Goal: Find specific page/section: Locate a particular part of the current website

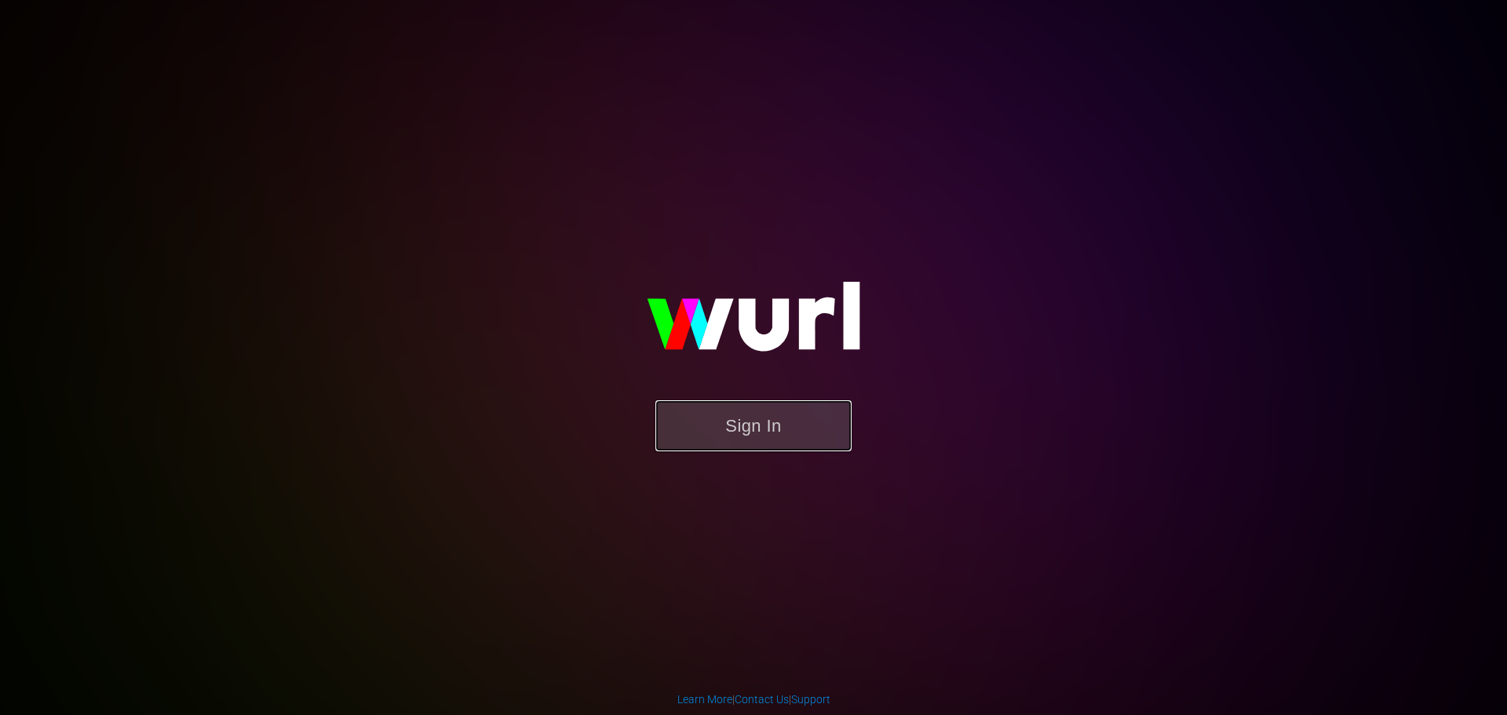
click at [772, 425] on button "Sign In" at bounding box center [753, 425] width 196 height 51
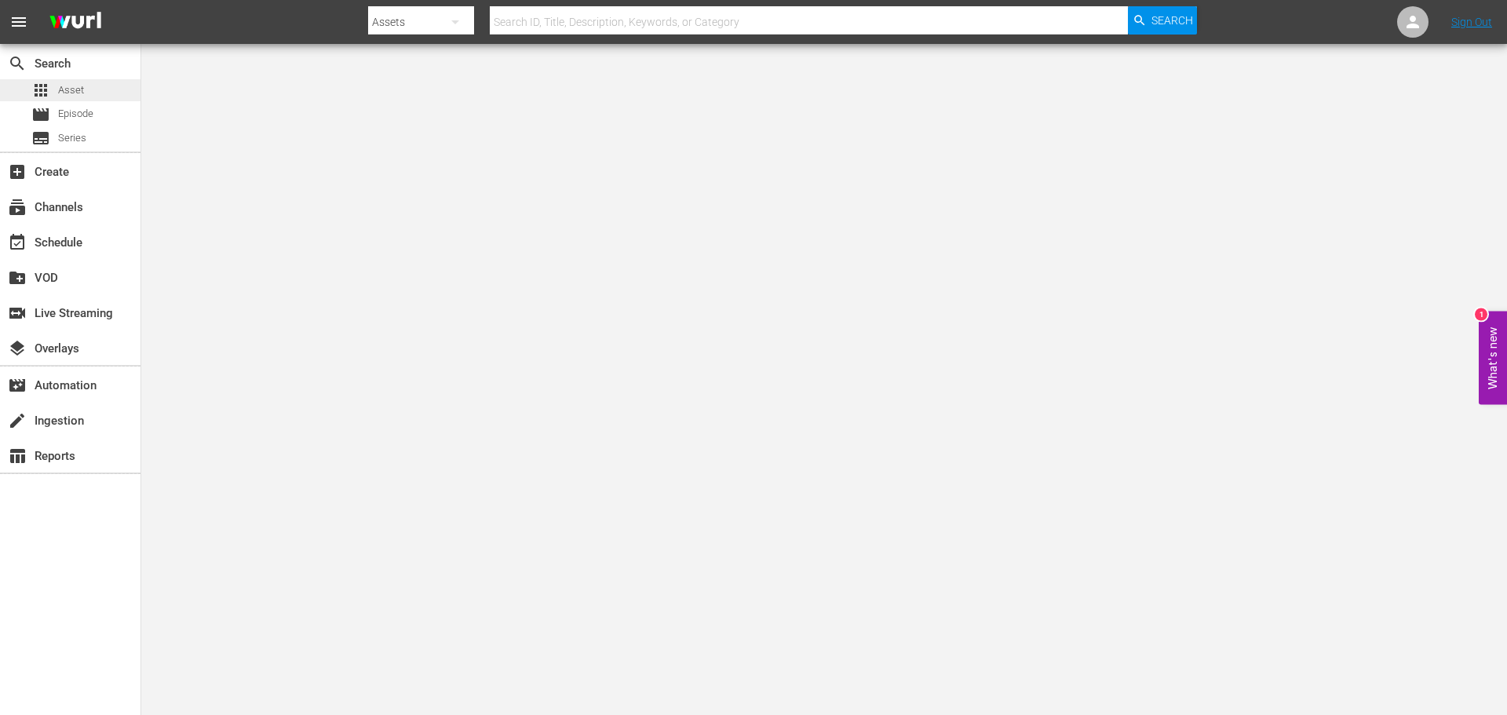
click at [67, 94] on span "Asset" at bounding box center [71, 90] width 26 height 16
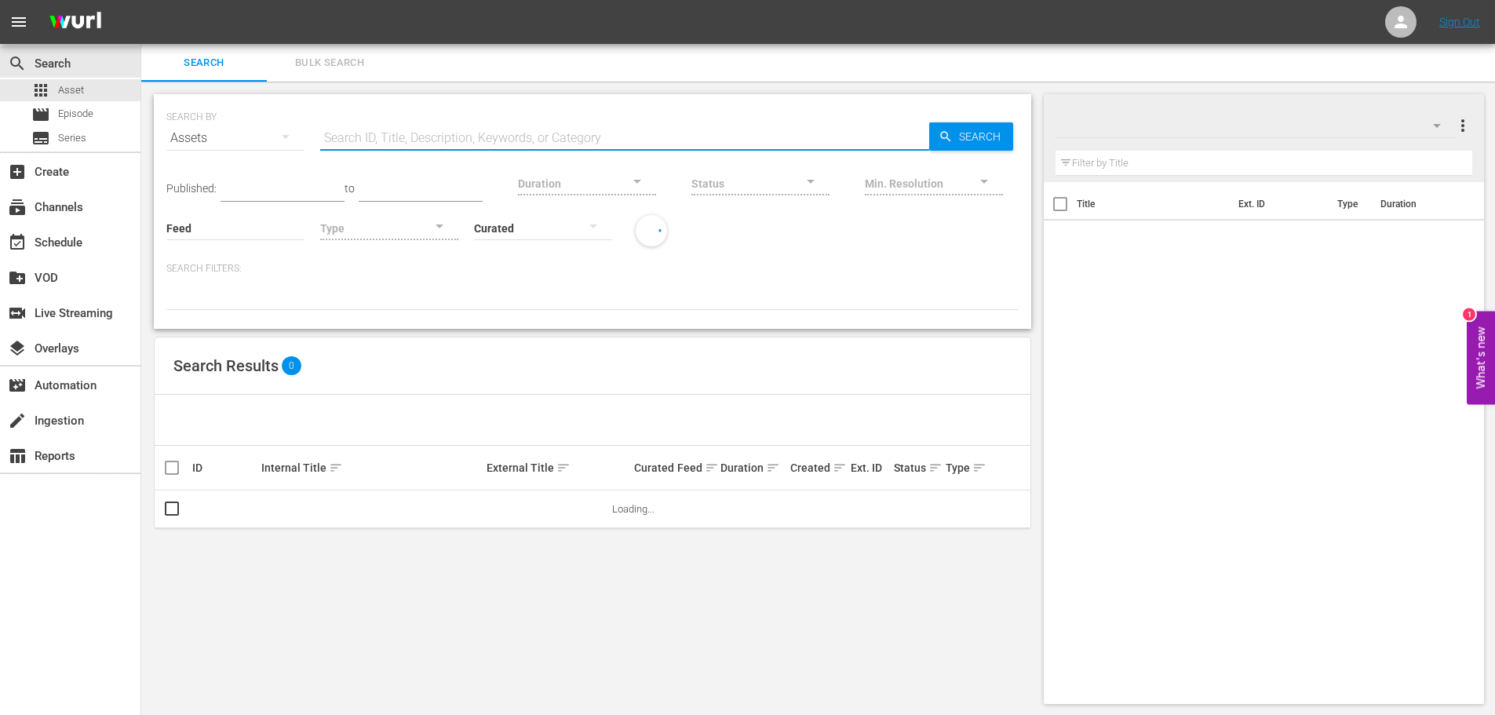
click at [382, 129] on input "text" at bounding box center [624, 138] width 609 height 38
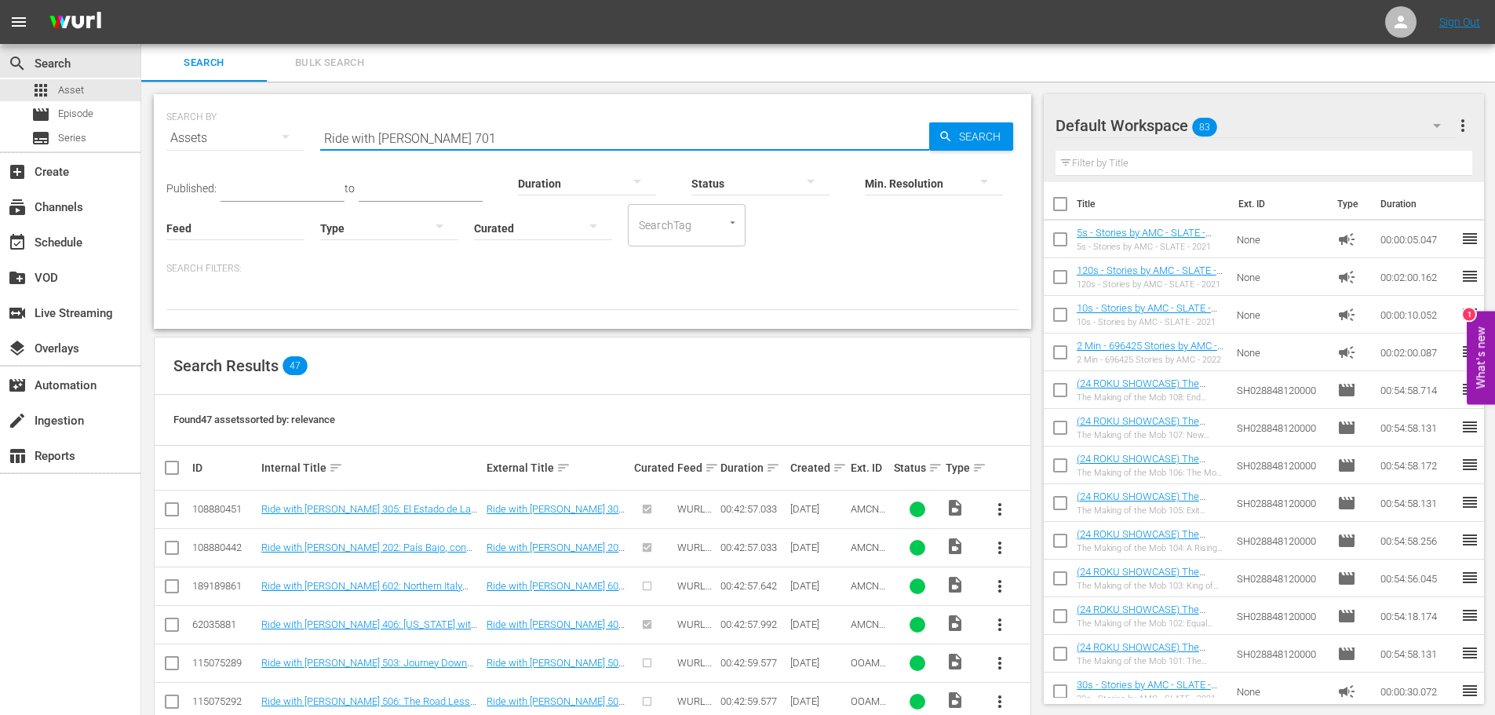
type input "Ride with Norman Reedus 701"
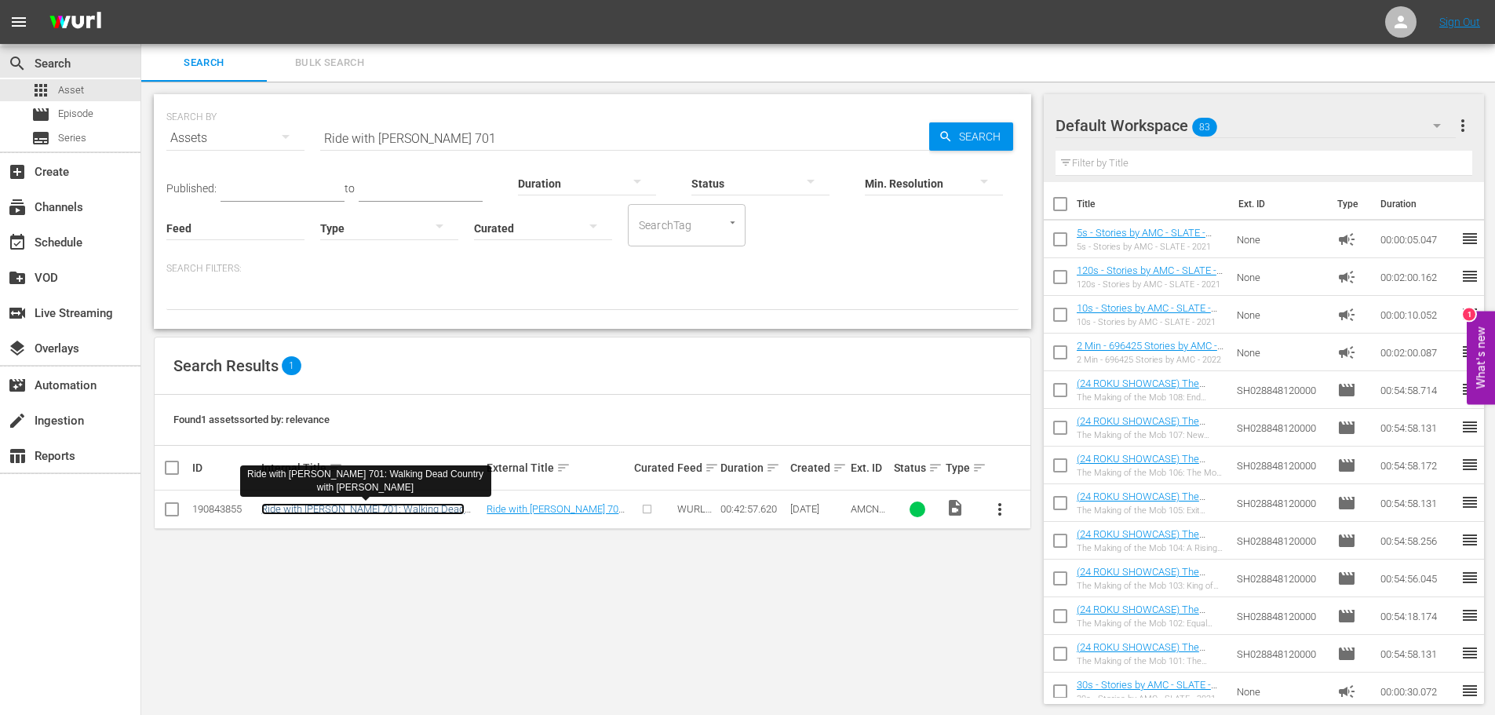
click at [342, 509] on link "Ride with Norman Reedus 701: Walking Dead Country with Kim Coates" at bounding box center [362, 515] width 203 height 24
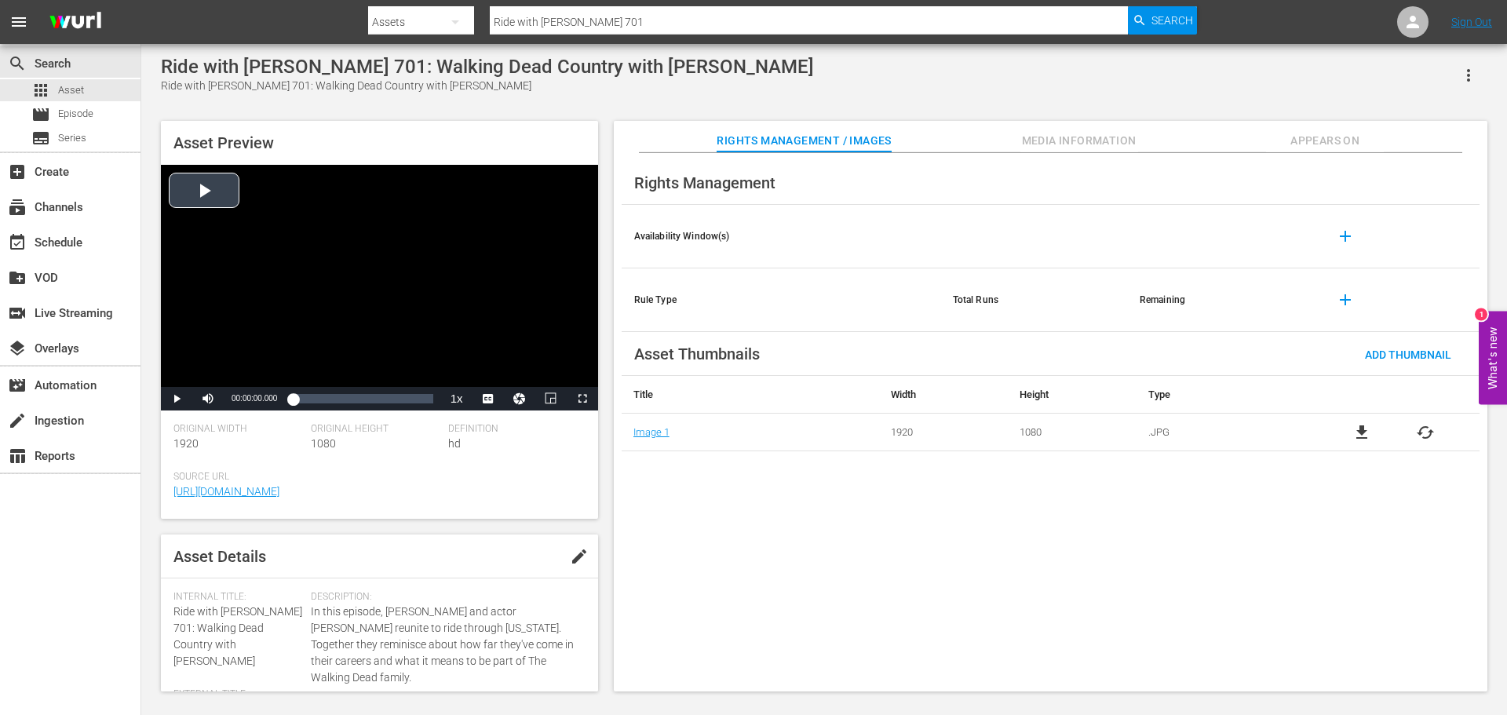
click at [220, 185] on div "Video Player" at bounding box center [379, 276] width 437 height 222
click at [177, 399] on span "Video Player" at bounding box center [177, 399] width 0 height 0
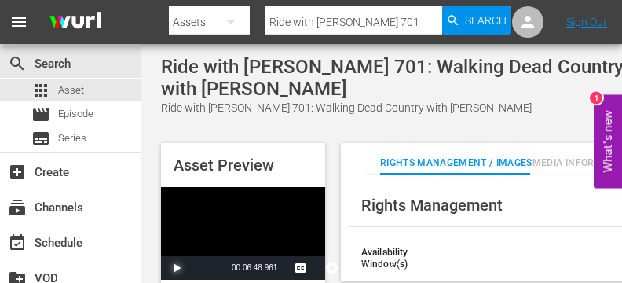
click at [177, 268] on span "Video Player" at bounding box center [177, 268] width 0 height 0
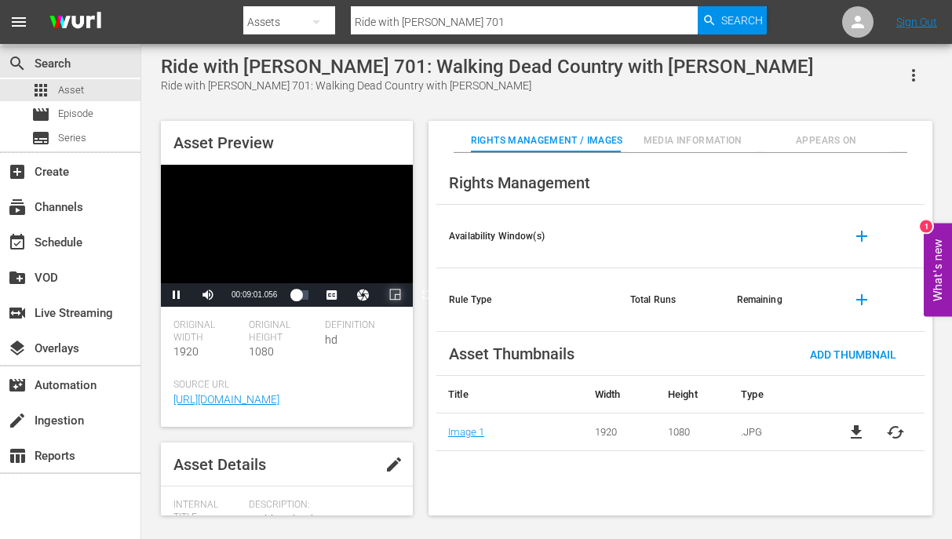
click at [395, 295] on span "Video Player" at bounding box center [395, 295] width 0 height 0
click at [177, 295] on span "Video Player" at bounding box center [177, 295] width 0 height 0
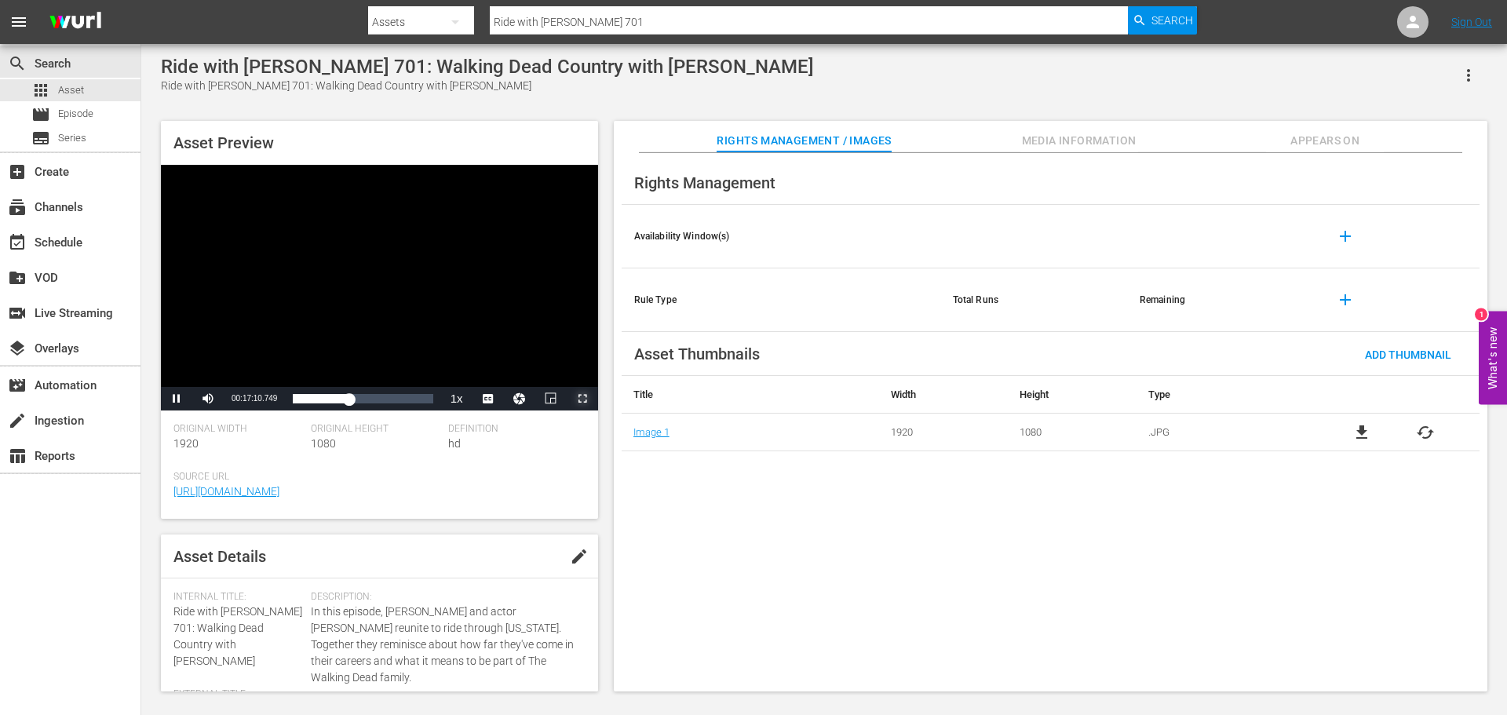
click at [582, 399] on span "Video Player" at bounding box center [582, 399] width 0 height 0
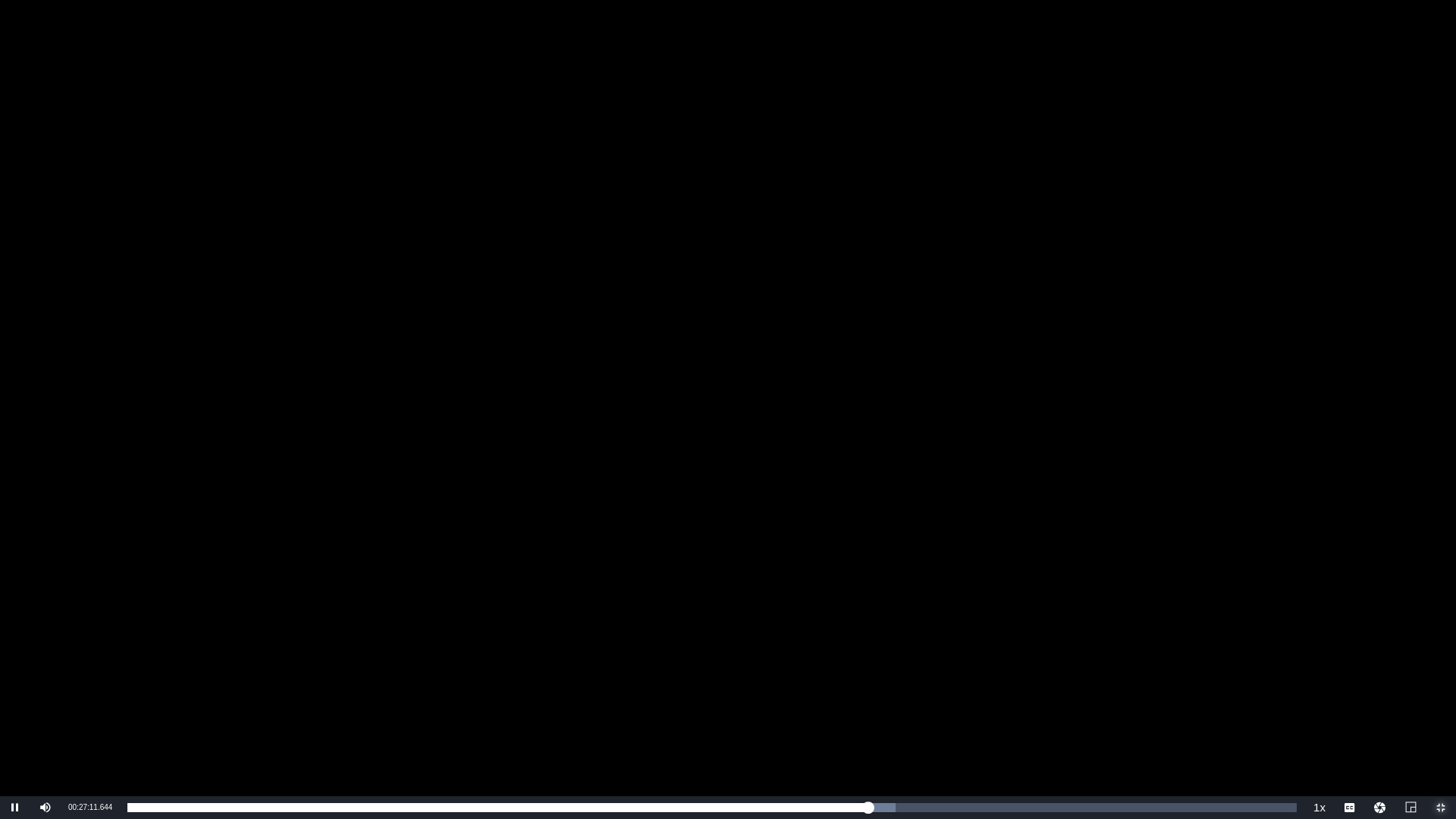
click at [1426, 690] on button "Exit Fullscreen" at bounding box center [1441, 807] width 30 height 23
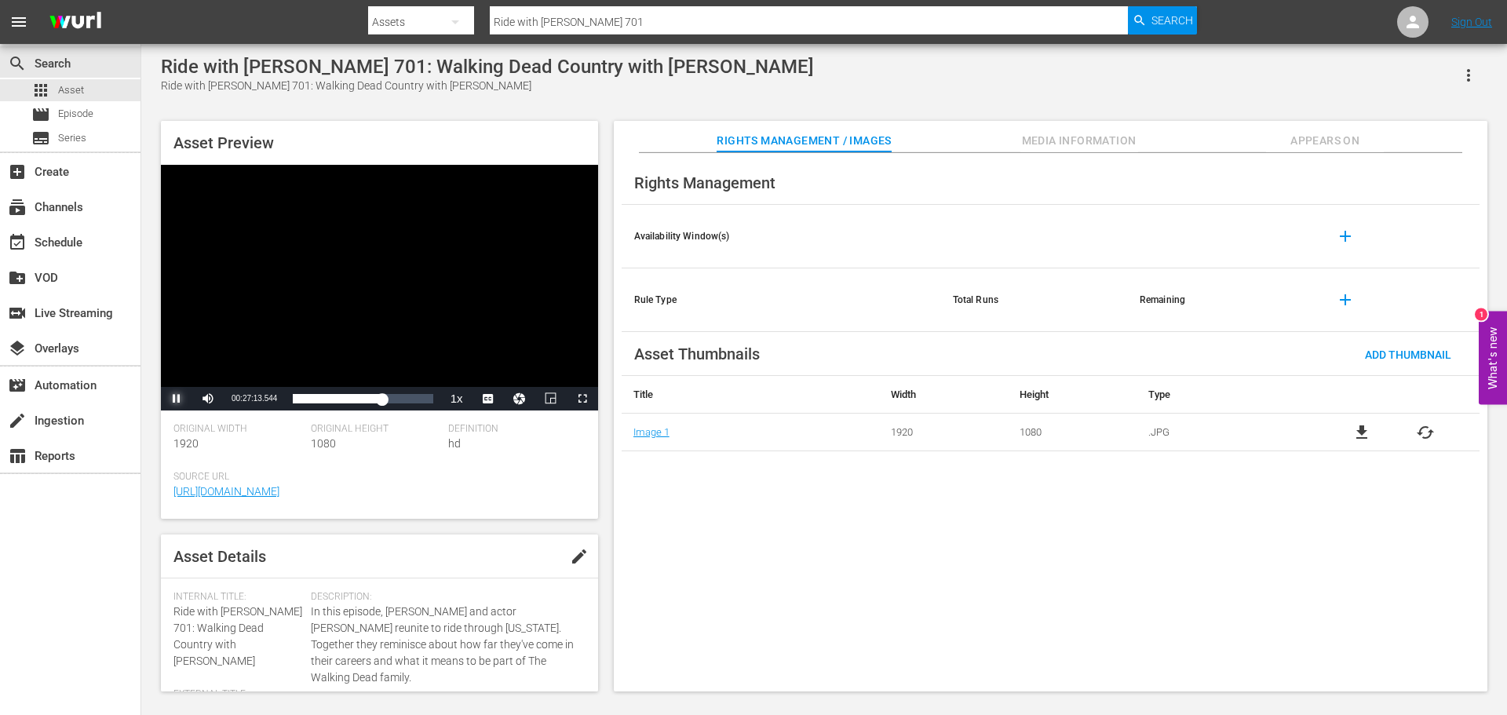
click at [177, 399] on span "Video Player" at bounding box center [177, 399] width 0 height 0
